Goal: Task Accomplishment & Management: Manage account settings

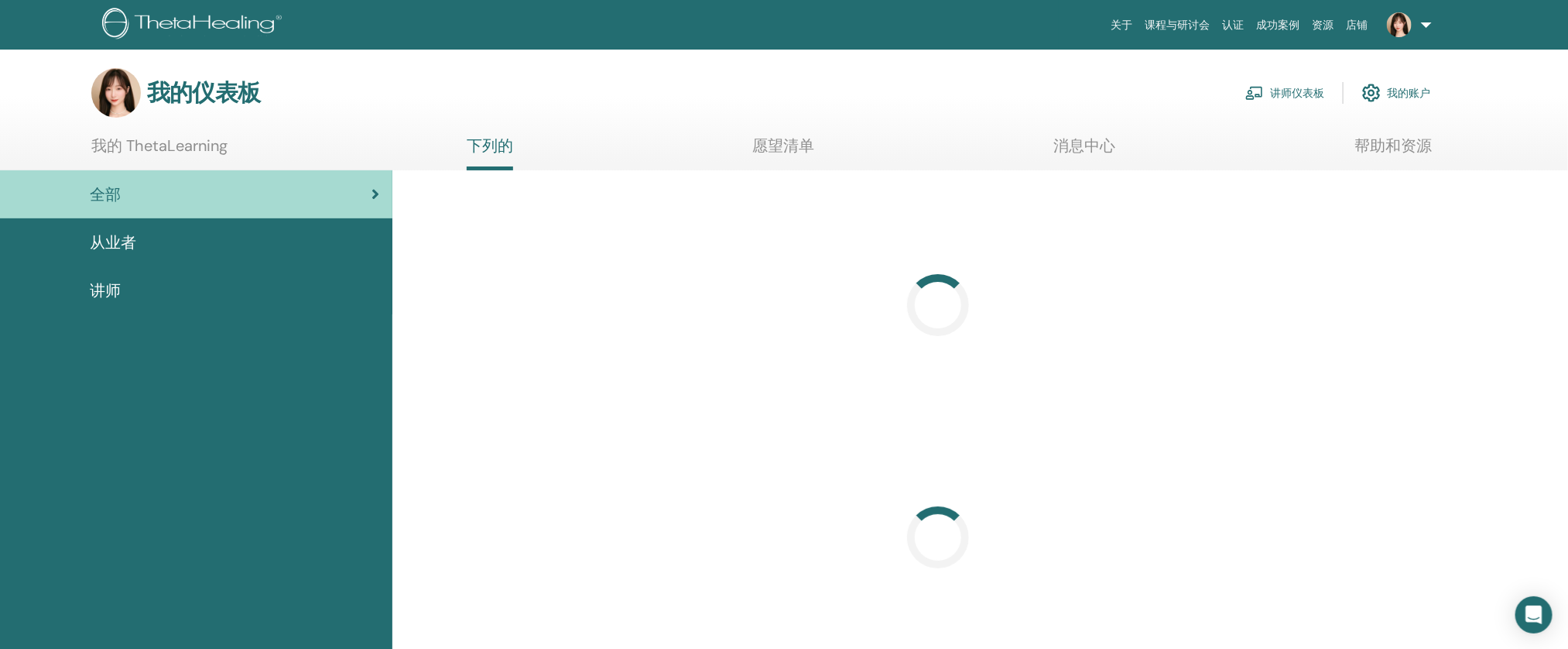
click at [1252, 95] on img at bounding box center [1255, 93] width 19 height 14
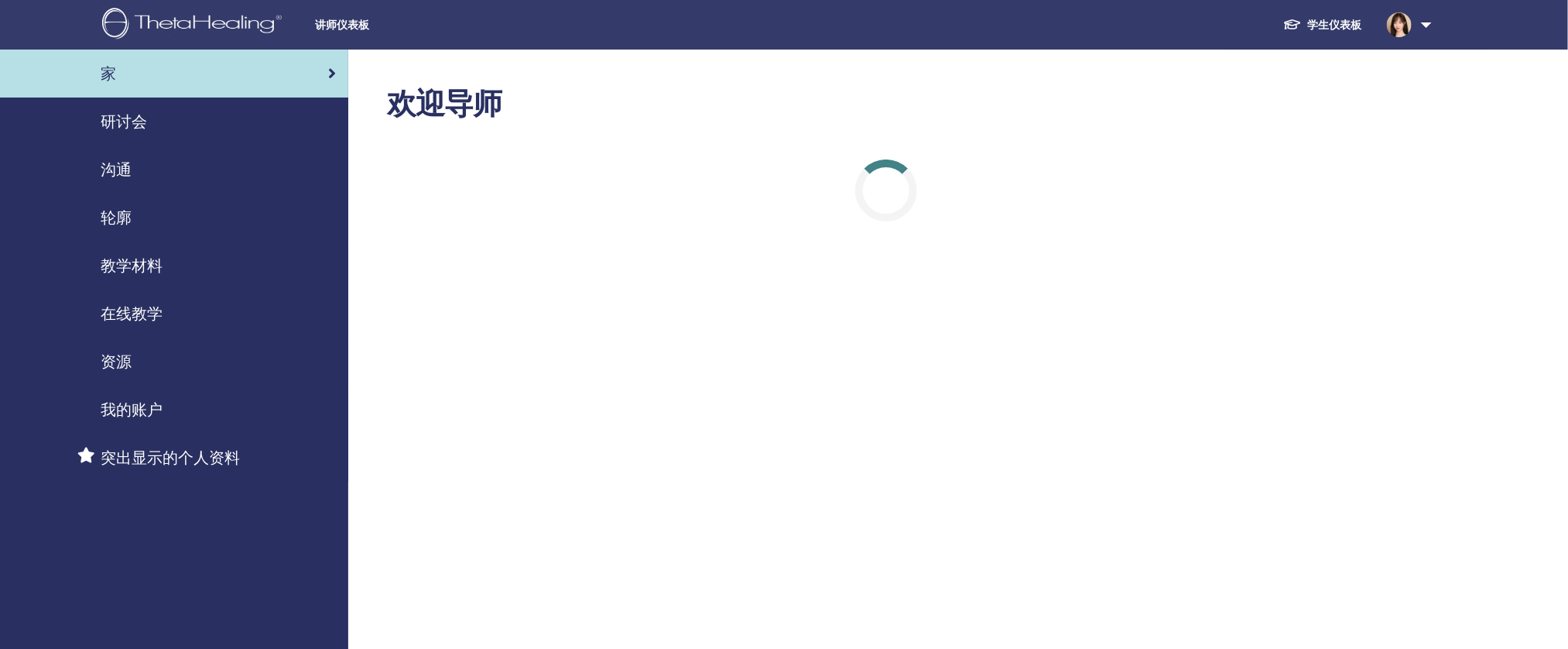
click at [230, 130] on div "研讨会" at bounding box center [175, 121] width 323 height 23
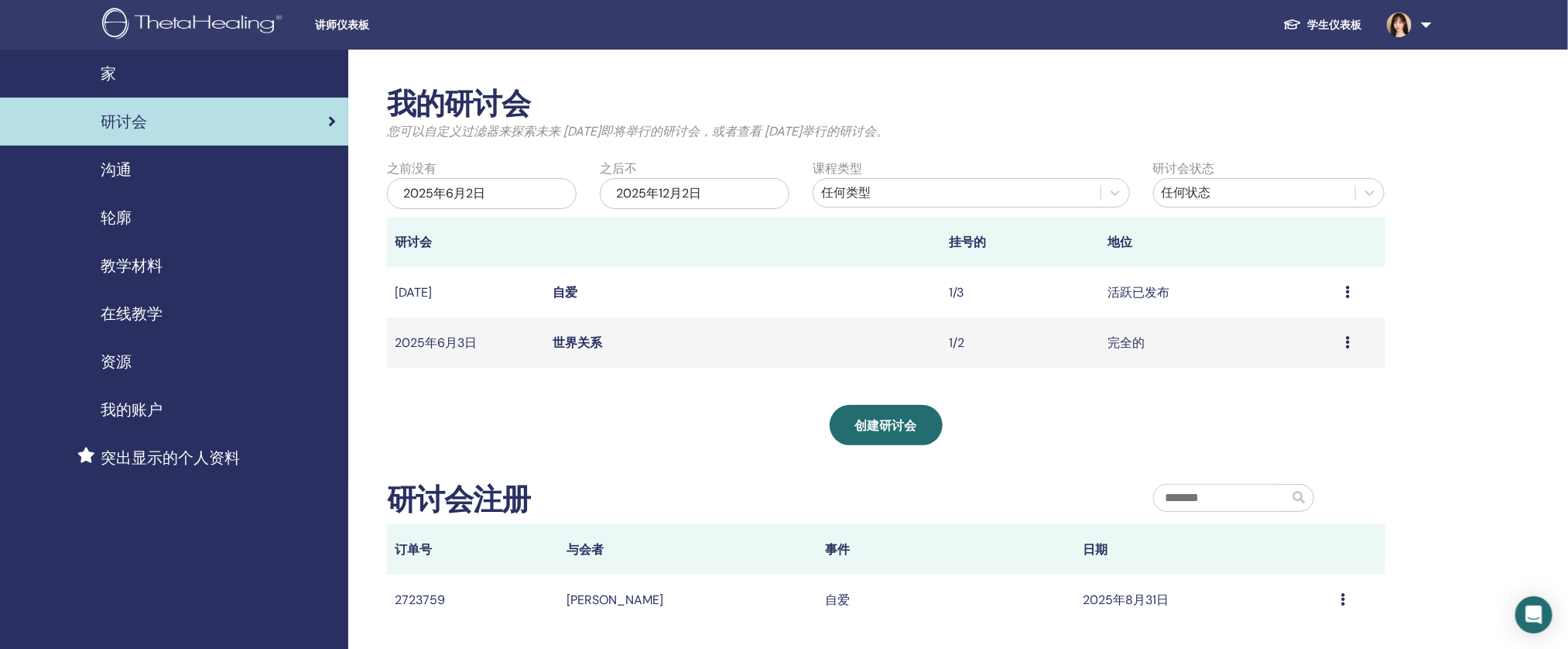
click at [520, 201] on div "2025年6月2日" at bounding box center [482, 193] width 190 height 31
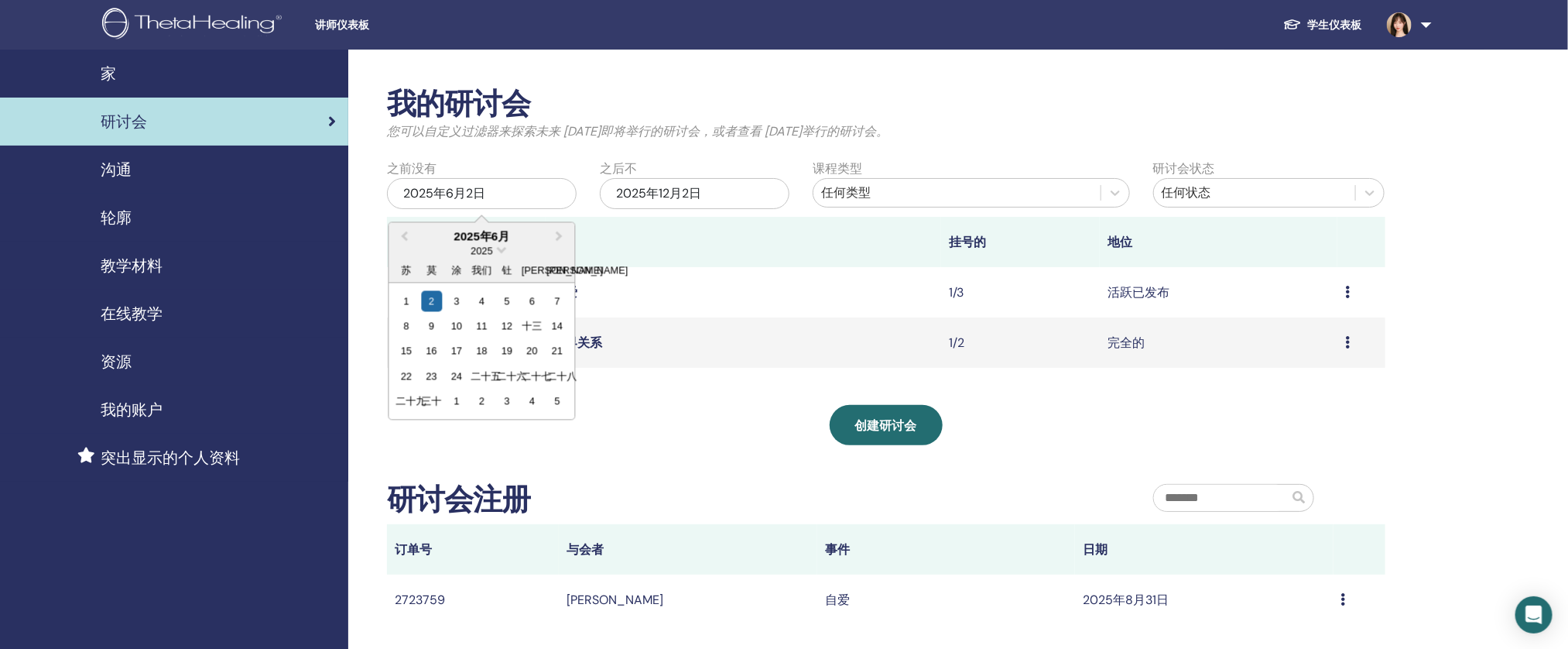
click at [422, 242] on div "2025年6月" at bounding box center [482, 236] width 186 height 15
click at [413, 238] on button "上个月" at bounding box center [403, 236] width 25 height 25
click at [445, 303] on div "27 28 29 30 1 2 3" at bounding box center [482, 298] width 175 height 25
click at [454, 318] on div "6" at bounding box center [456, 323] width 21 height 21
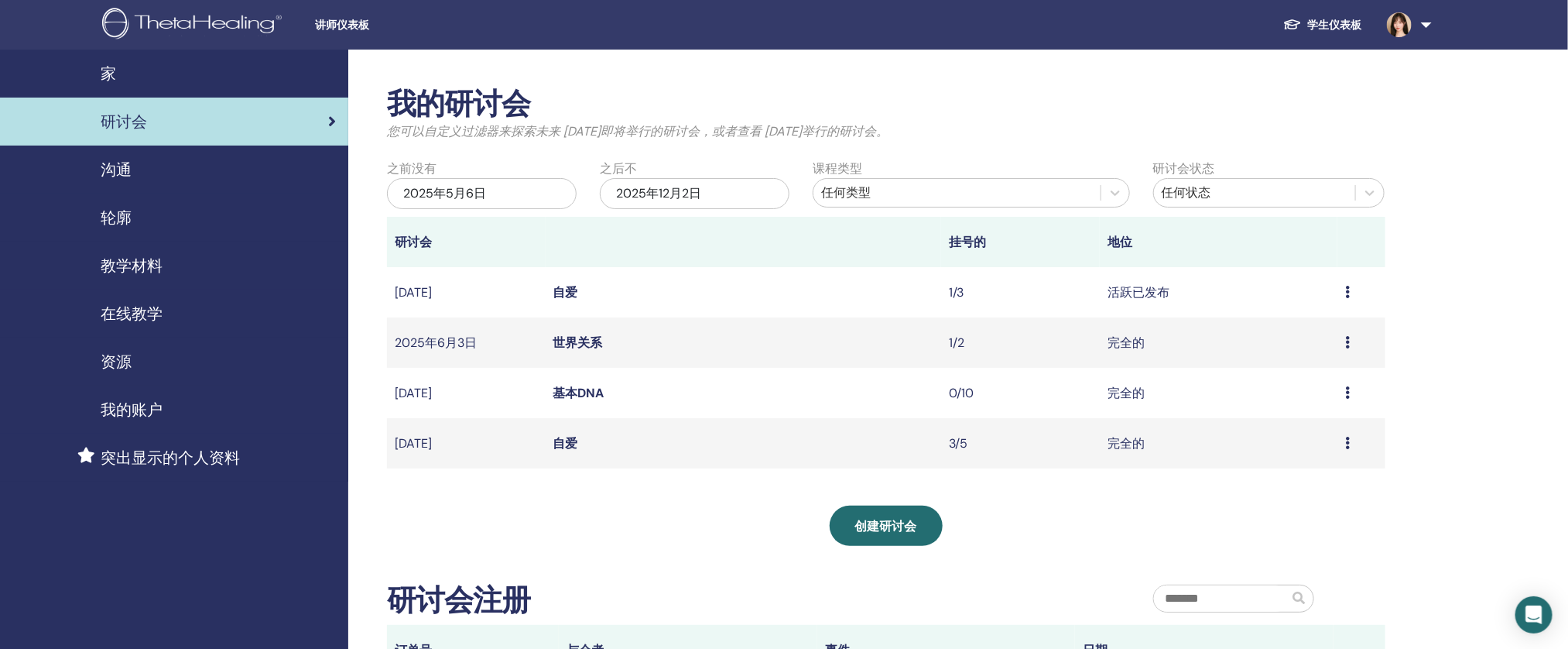
click at [1124, 346] on font "完全的" at bounding box center [1126, 342] width 37 height 16
click at [602, 337] on font "世界关系" at bounding box center [578, 342] width 49 height 16
click at [594, 343] on font "世界关系" at bounding box center [578, 342] width 49 height 16
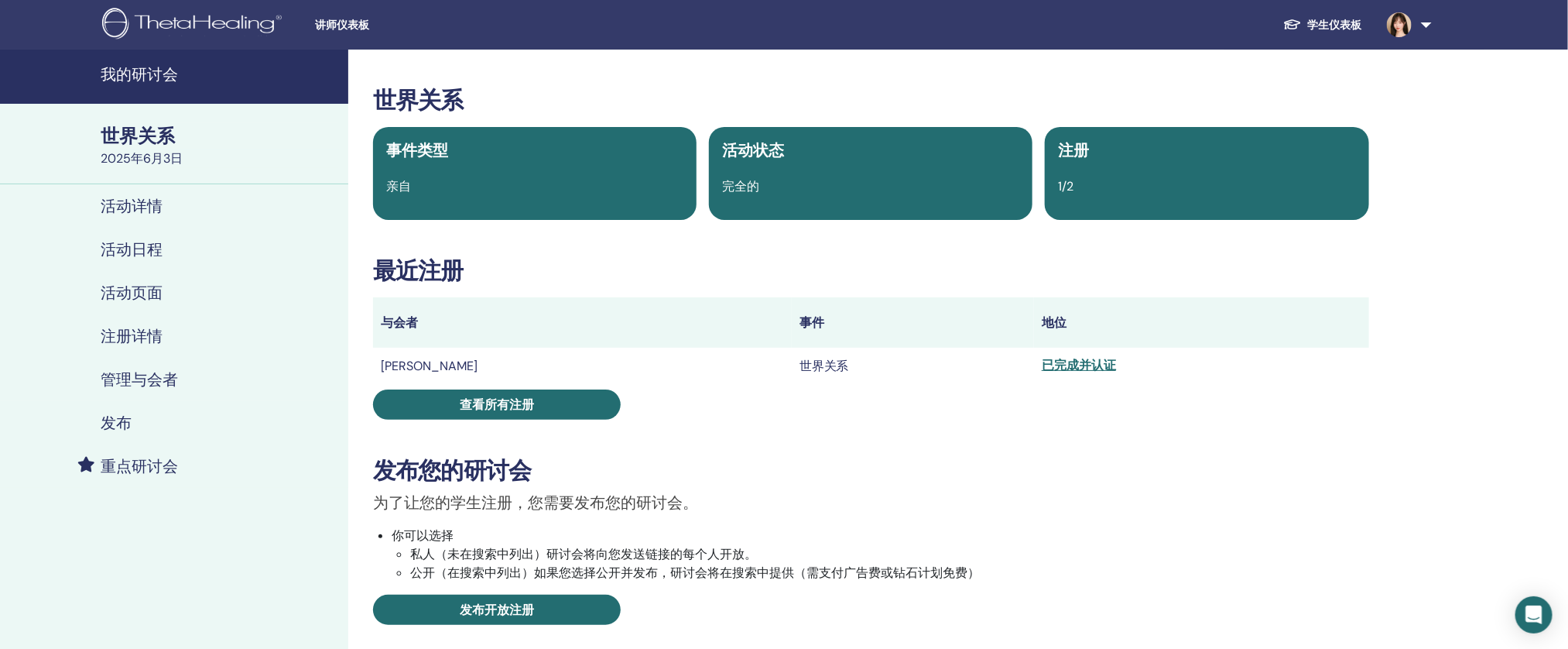
click at [180, 361] on link "管理与会者" at bounding box center [174, 379] width 348 height 43
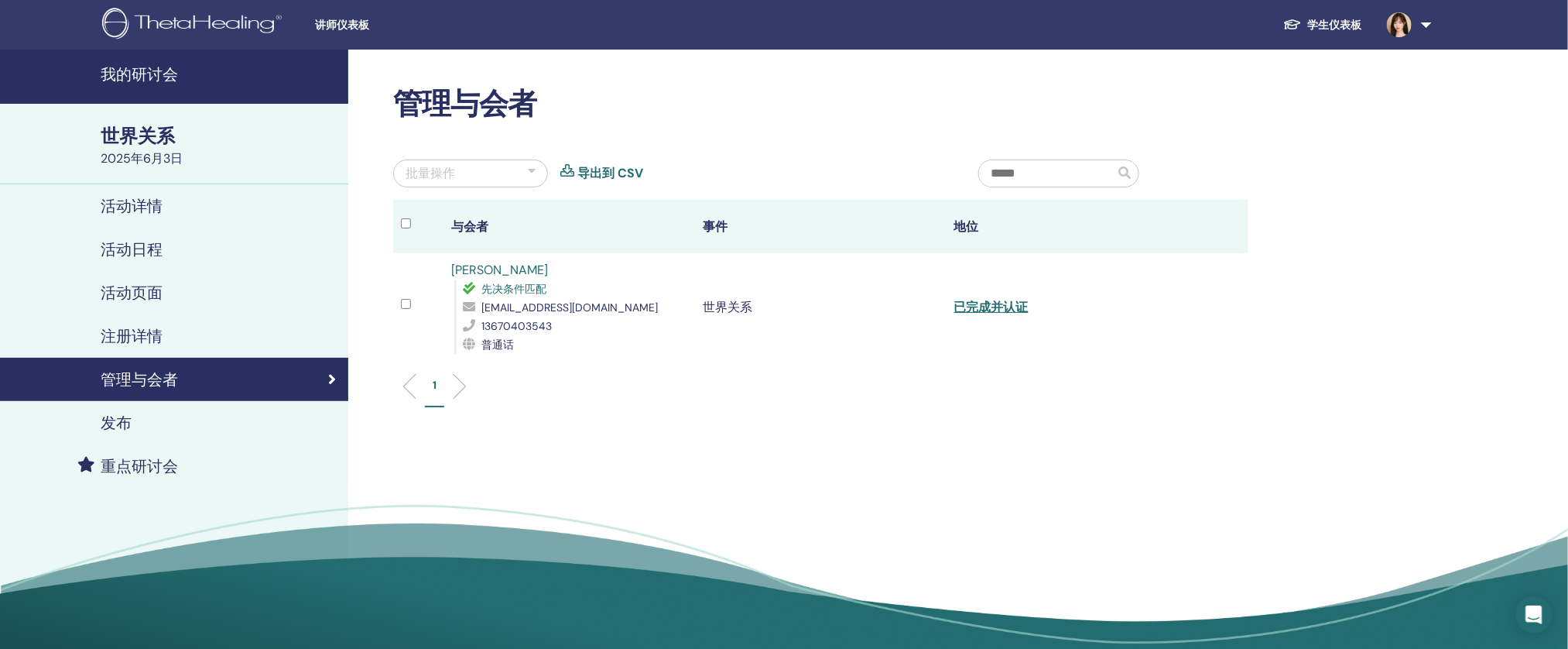
click at [474, 272] on font "[PERSON_NAME]" at bounding box center [500, 269] width 97 height 16
